Goal: Obtain resource: Download file/media

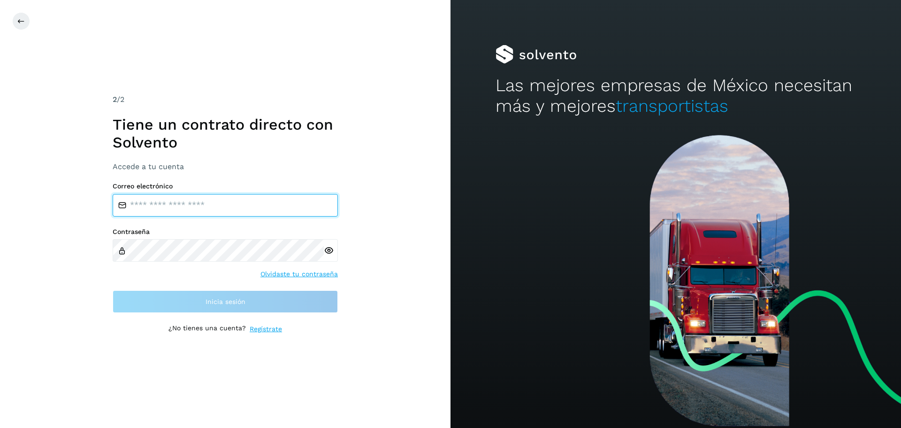
type input "**********"
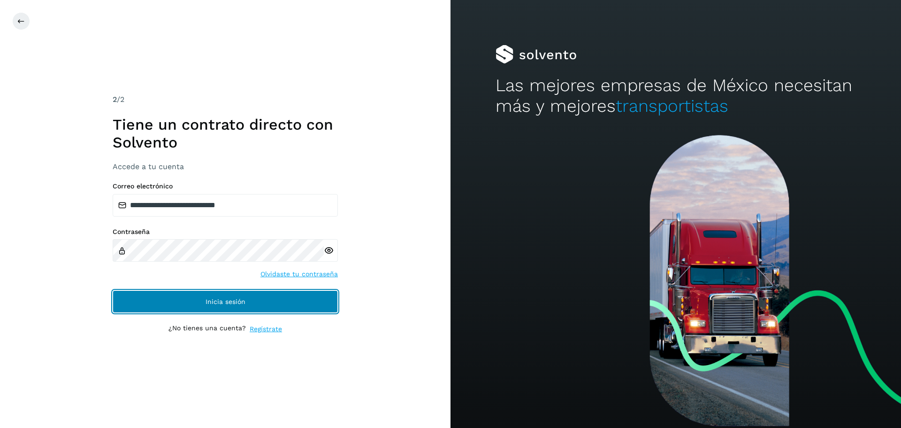
click at [293, 293] on button "Inicia sesión" at bounding box center [225, 301] width 225 height 23
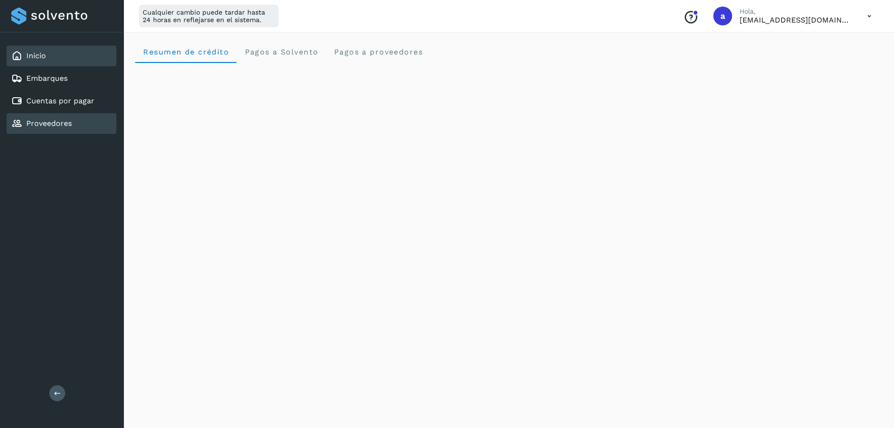
click at [73, 116] on div "Proveedores" at bounding box center [62, 123] width 110 height 21
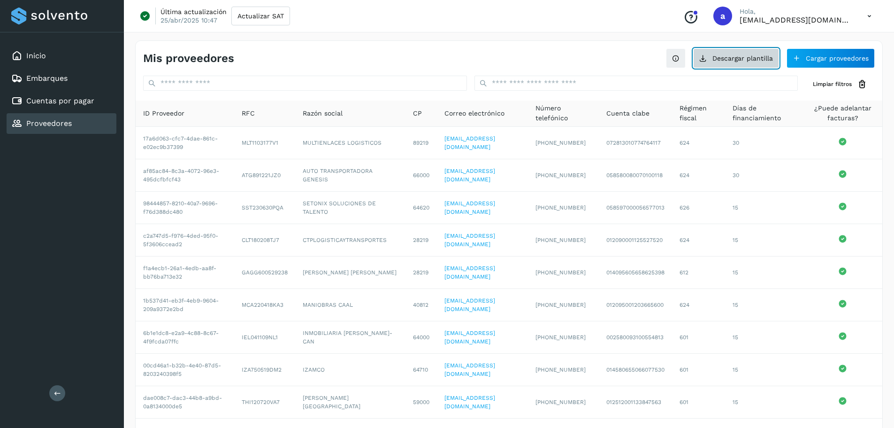
click at [749, 55] on button "Descargar plantilla" at bounding box center [736, 58] width 86 height 20
